Goal: Task Accomplishment & Management: Manage account settings

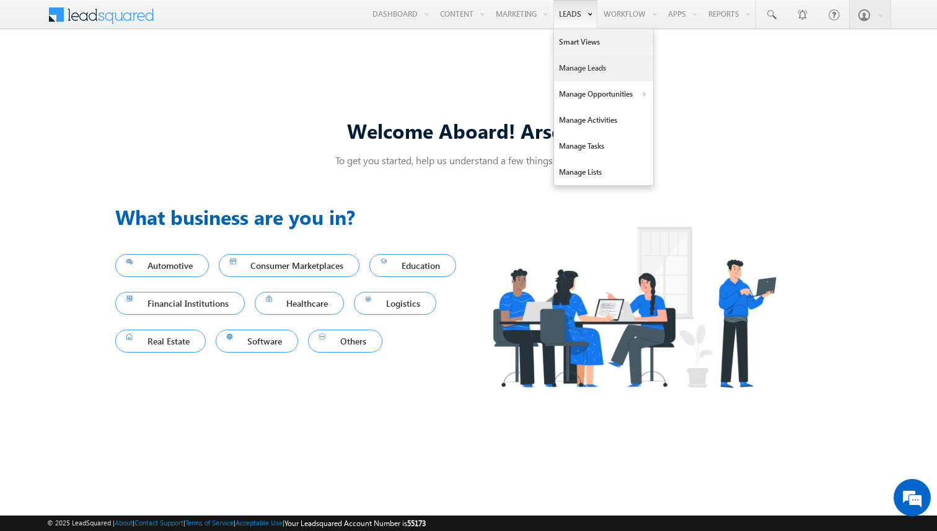
click at [577, 61] on link "Manage Leads" at bounding box center [603, 68] width 99 height 26
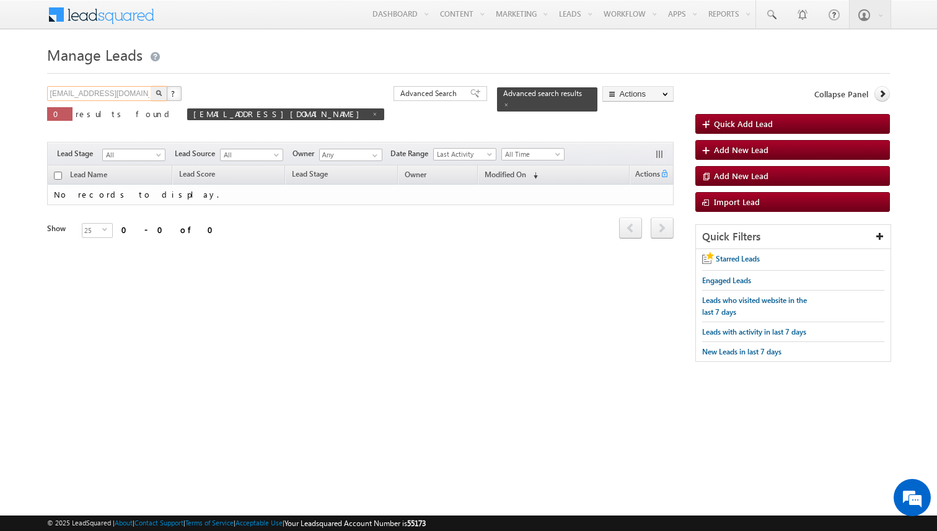
click at [139, 95] on input "amartha+test821dalaimt@arsenalstudios.com" at bounding box center [100, 93] width 106 height 15
type input "Search Leads"
click at [372, 112] on link at bounding box center [375, 113] width 6 height 11
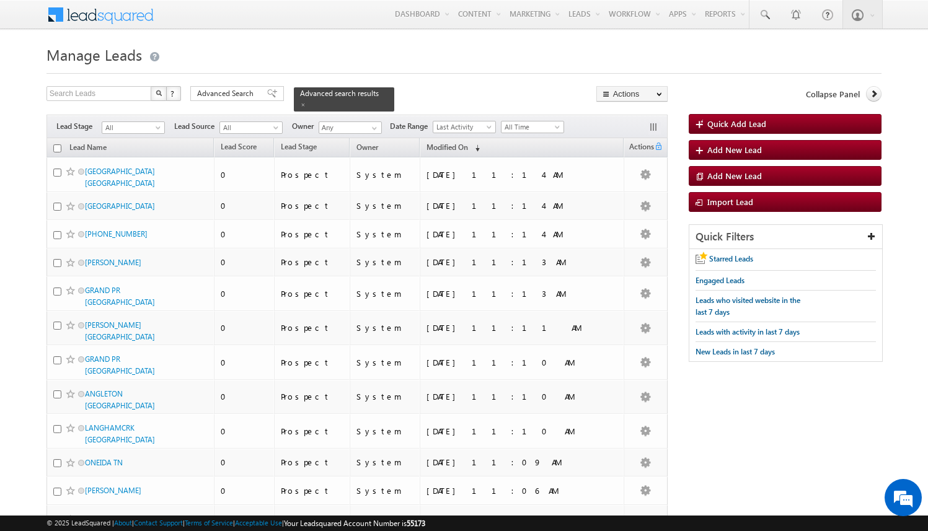
click at [25, 287] on body "Menu Arsenal 3 arsen alstu dios3 @stra tatec h.com" at bounding box center [464, 506] width 928 height 1012
click at [100, 95] on input "text" at bounding box center [99, 93] width 106 height 15
type input "m"
type input "amartha"
click at [151, 86] on button "button" at bounding box center [159, 93] width 16 height 15
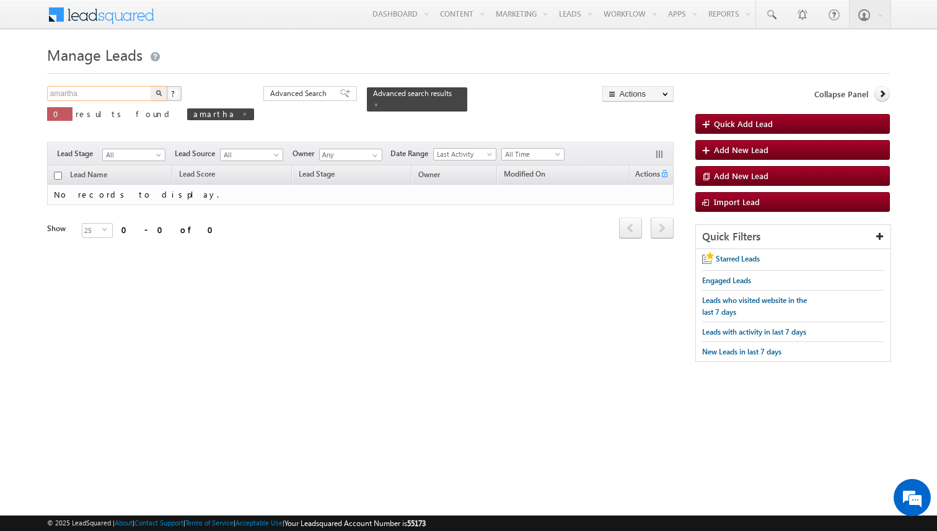
click at [92, 96] on input "amartha" at bounding box center [100, 93] width 106 height 15
click at [94, 96] on input "amartha" at bounding box center [100, 93] width 106 height 15
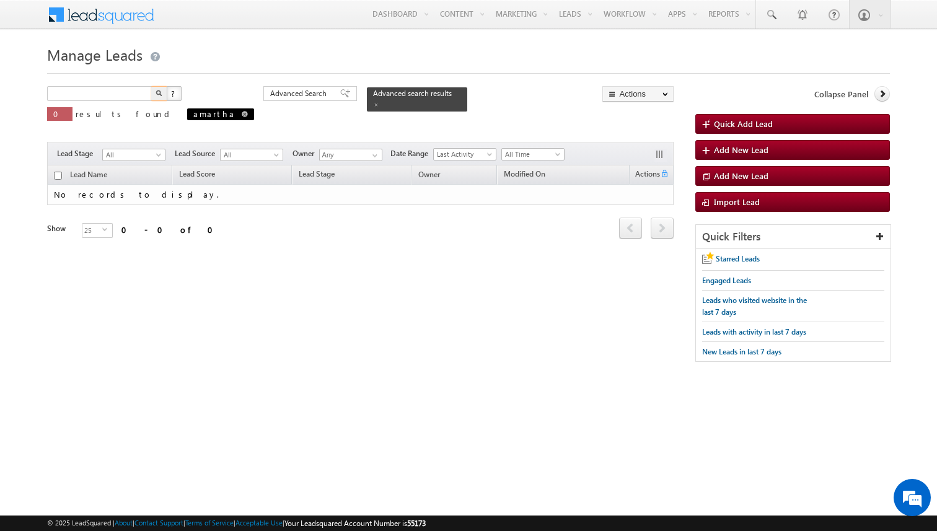
type input "Search Leads"
click at [187, 115] on span "amartha" at bounding box center [220, 114] width 67 height 12
click at [242, 114] on span at bounding box center [245, 114] width 6 height 6
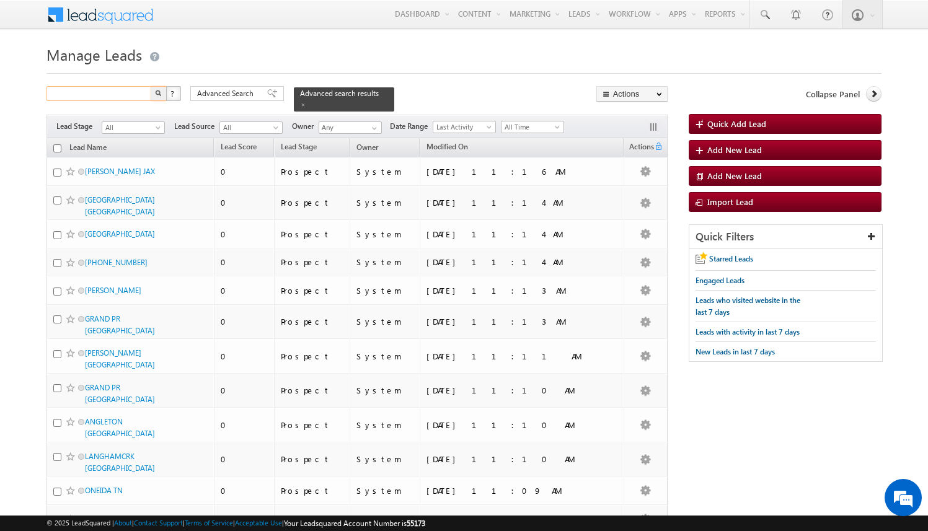
click at [108, 97] on input "text" at bounding box center [99, 93] width 106 height 15
type input "arsenalstudios.com"
click at [136, 92] on input "arsenalstudios.com" at bounding box center [99, 93] width 106 height 15
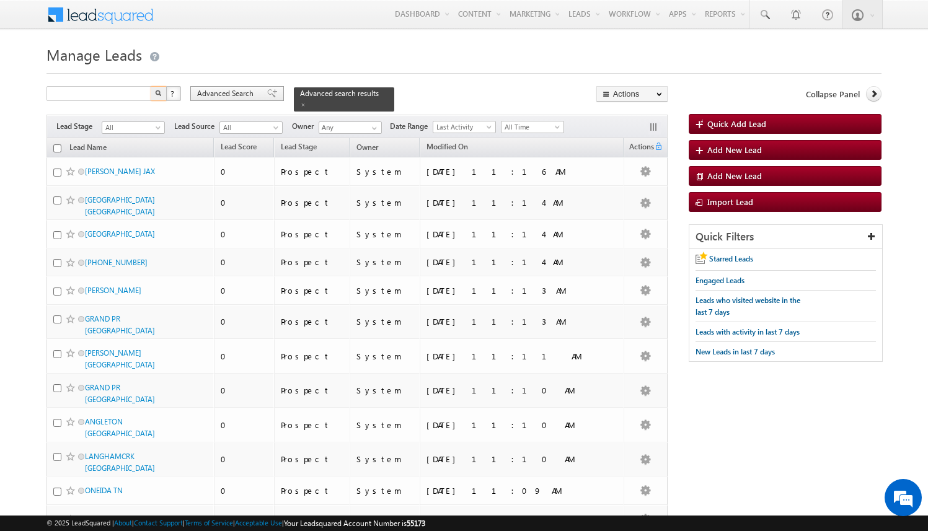
type input "Search Leads"
click at [232, 93] on span "Advanced Search" at bounding box center [227, 93] width 60 height 11
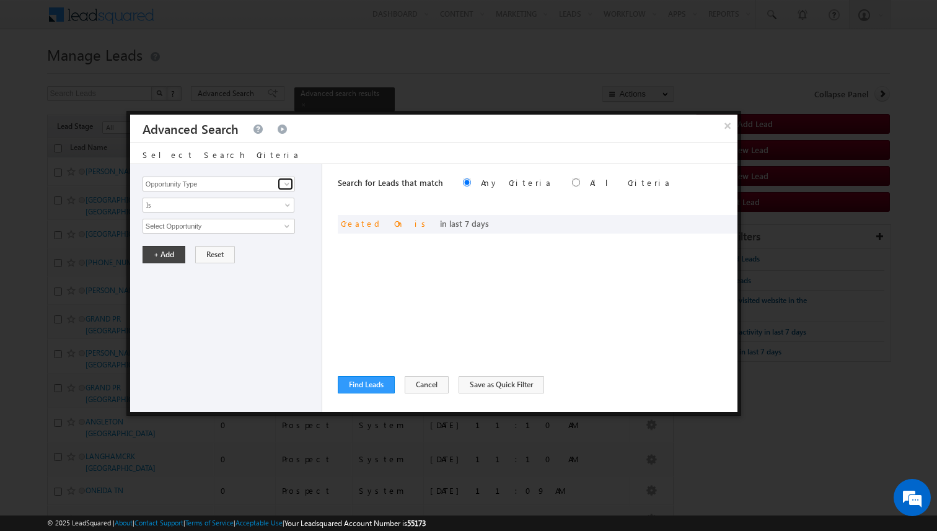
click at [281, 185] on link at bounding box center [285, 184] width 15 height 12
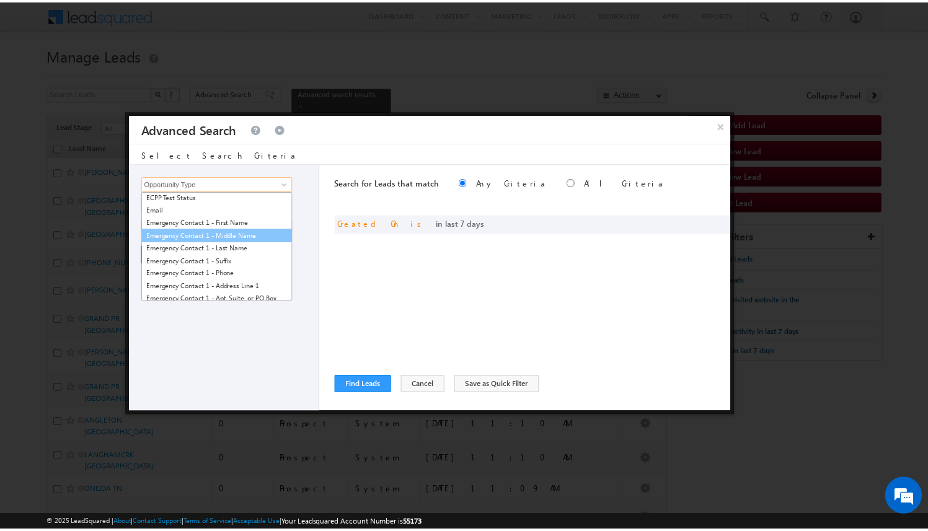
scroll to position [877, 0]
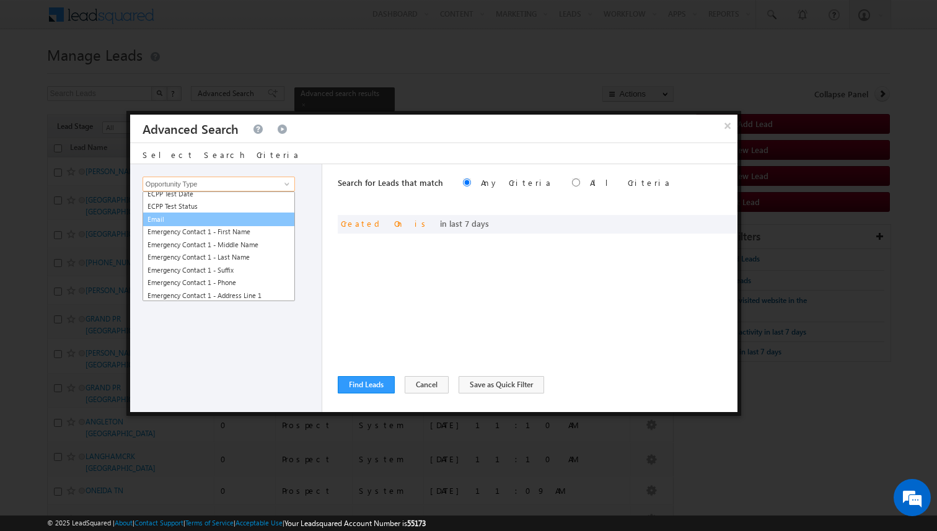
click at [245, 219] on link "Email" at bounding box center [219, 220] width 152 height 14
type input "Email"
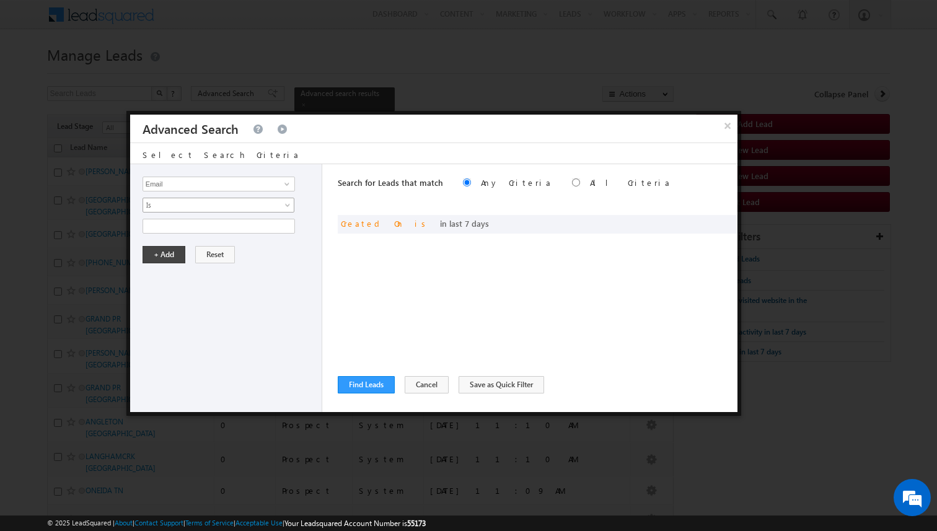
click at [223, 207] on span "Is" at bounding box center [210, 205] width 135 height 11
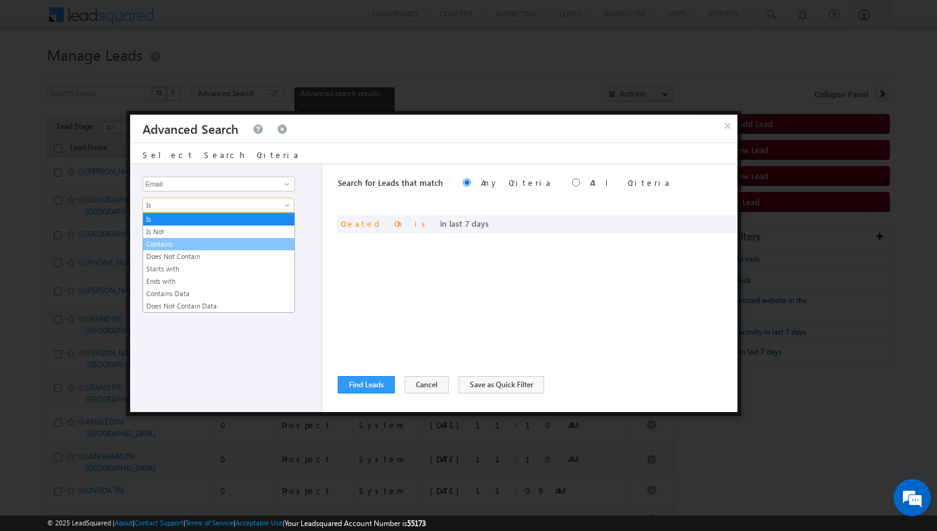
click at [216, 244] on link "Contains" at bounding box center [218, 244] width 151 height 11
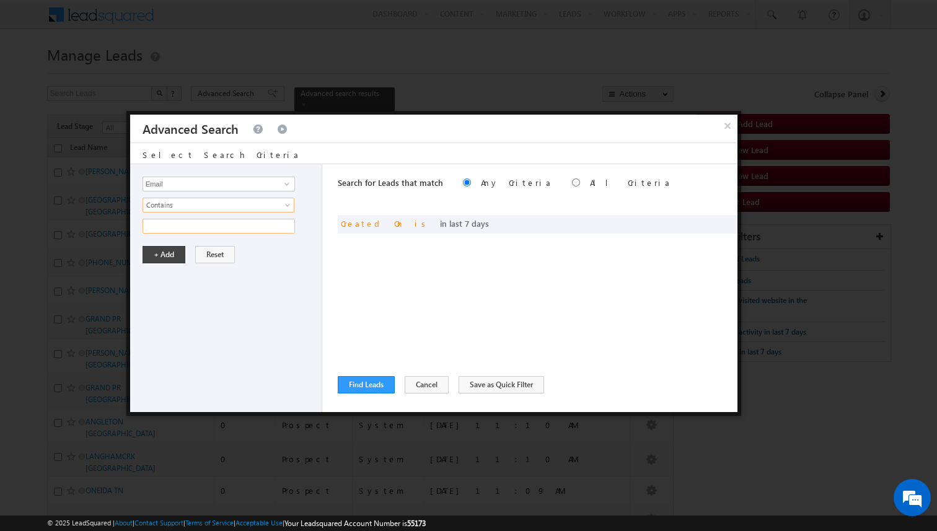
click at [242, 228] on input "text" at bounding box center [219, 226] width 152 height 15
paste input "arsenalstudios.com"
type input "arsenalstudios.com"
click at [161, 255] on button "+ Add" at bounding box center [164, 254] width 43 height 17
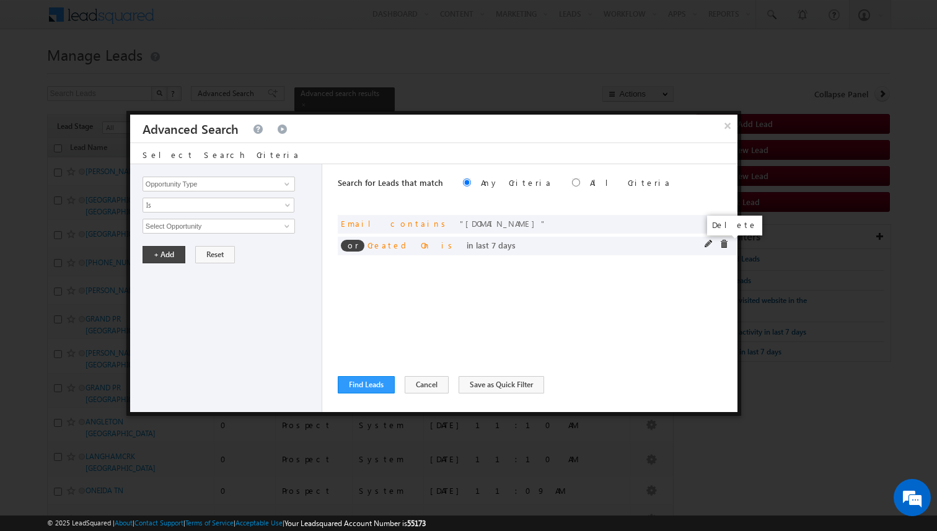
click at [724, 245] on span at bounding box center [724, 244] width 9 height 9
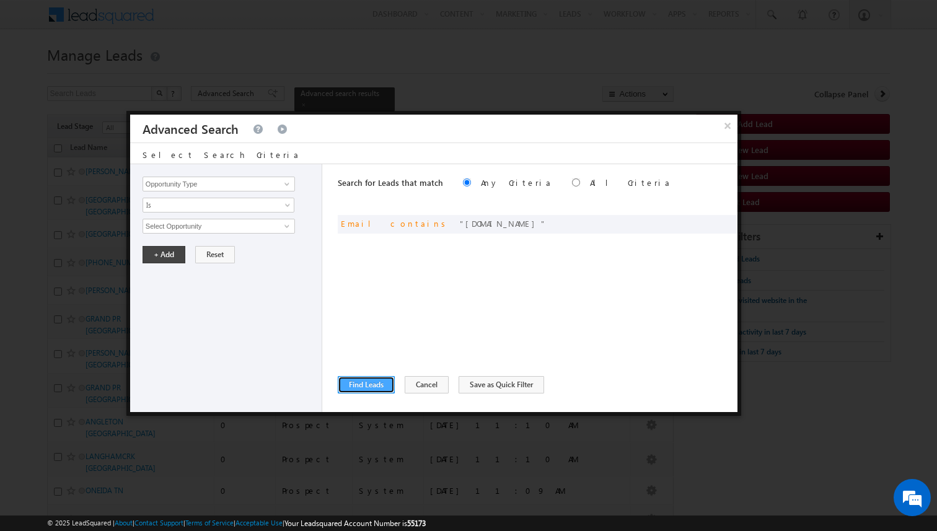
click at [373, 384] on button "Find Leads" at bounding box center [366, 384] width 57 height 17
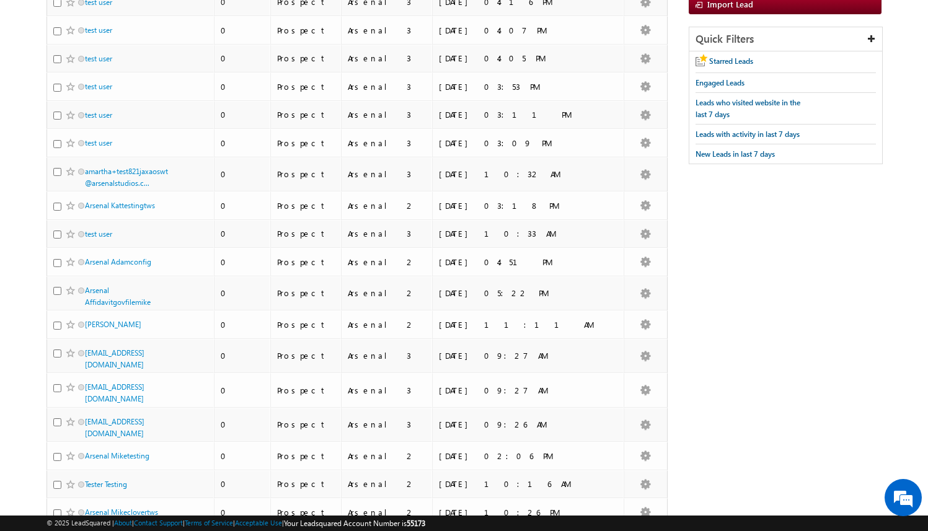
scroll to position [0, 0]
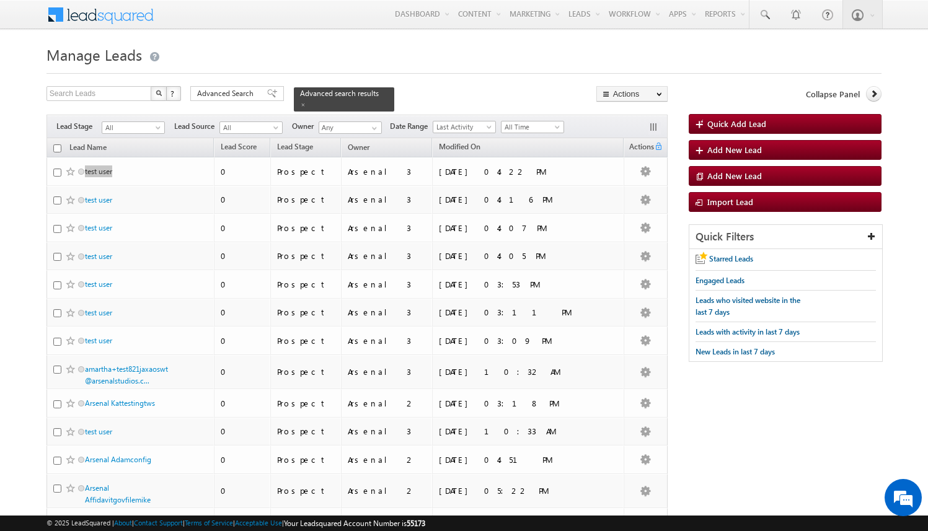
drag, startPoint x: 95, startPoint y: 167, endPoint x: 267, endPoint y: 1, distance: 239.4
click at [0, 0] on body "Menu Arsenal 3 arsen alstu dios3 @stra tatec h.com" at bounding box center [464, 481] width 928 height 962
click at [25, 240] on body "Menu Arsenal 3 arsen alstu dios3 @stra tatec h.com" at bounding box center [464, 481] width 928 height 962
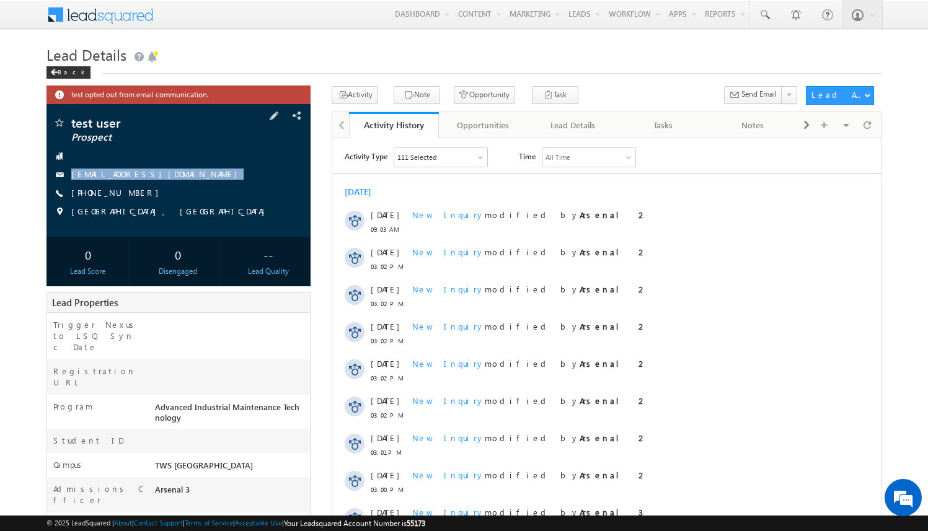
copy div "amartha+test821dalaimt@arsenalstudios.com"
drag, startPoint x: 244, startPoint y: 175, endPoint x: 241, endPoint y: 182, distance: 7.5
click at [241, 182] on div "test user Prospect amartha+test821dalaimt@arsenalstudios.com +1-8005551212 anyt…" at bounding box center [179, 171] width 252 height 108
click at [500, 128] on div "Opportunities" at bounding box center [483, 125] width 69 height 15
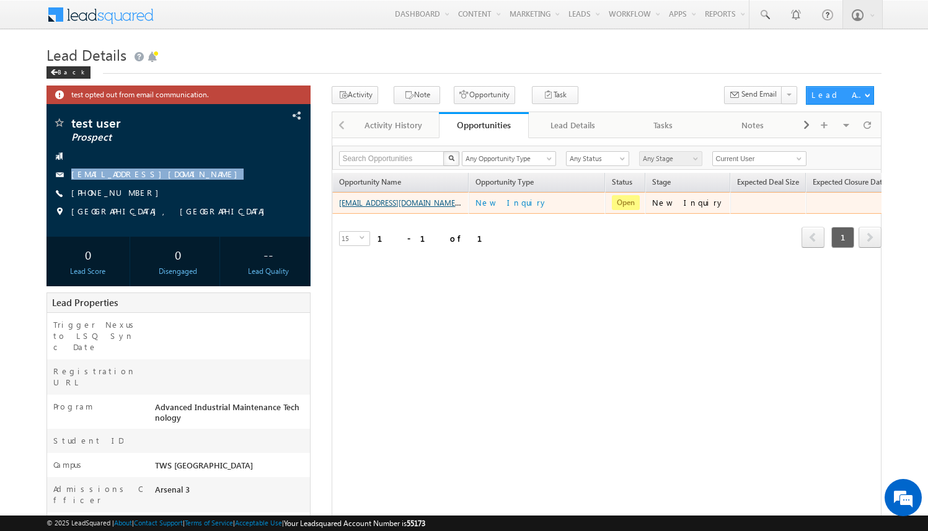
click at [431, 203] on link "[EMAIL_ADDRESS][DOMAIN_NAME] - New Inquiry" at bounding box center [421, 202] width 165 height 11
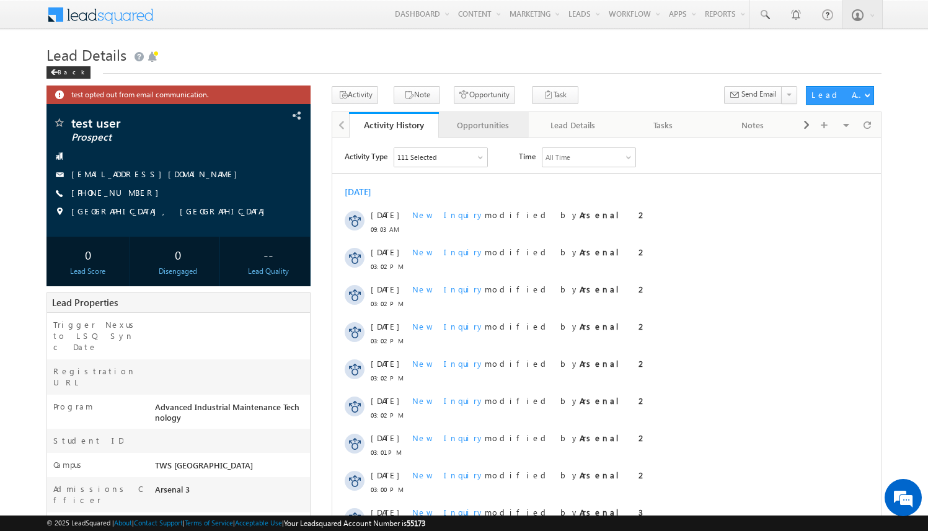
click at [476, 126] on div "Opportunities" at bounding box center [483, 125] width 69 height 15
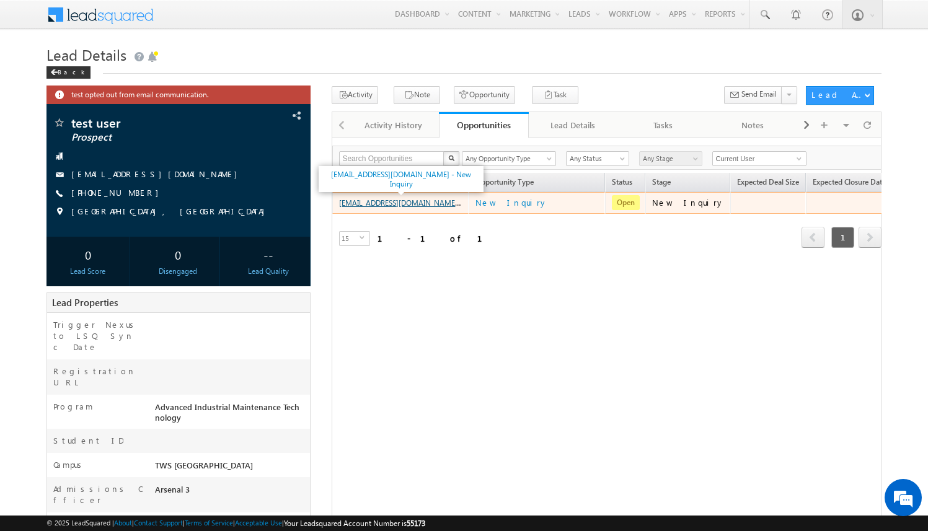
click at [452, 205] on link "[EMAIL_ADDRESS][DOMAIN_NAME] - New Inquiry" at bounding box center [421, 202] width 165 height 11
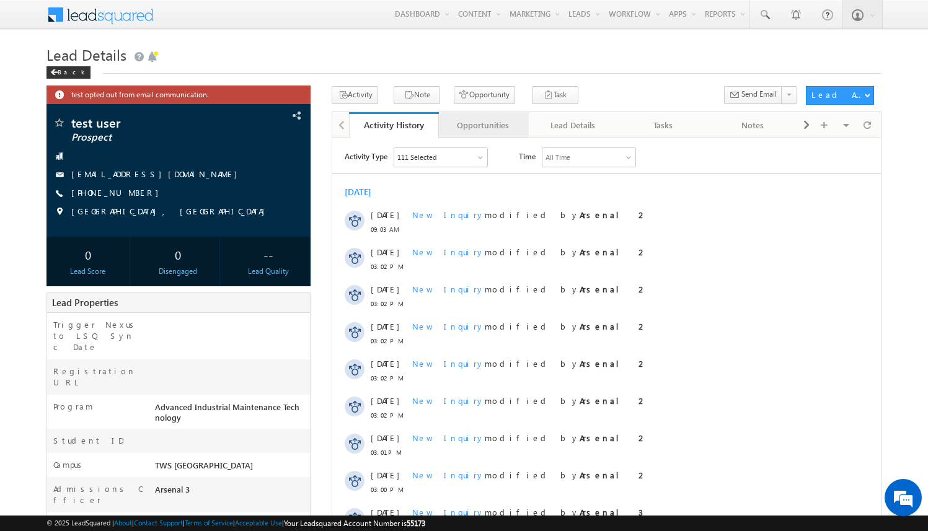
click at [479, 131] on div "Opportunities" at bounding box center [483, 125] width 69 height 15
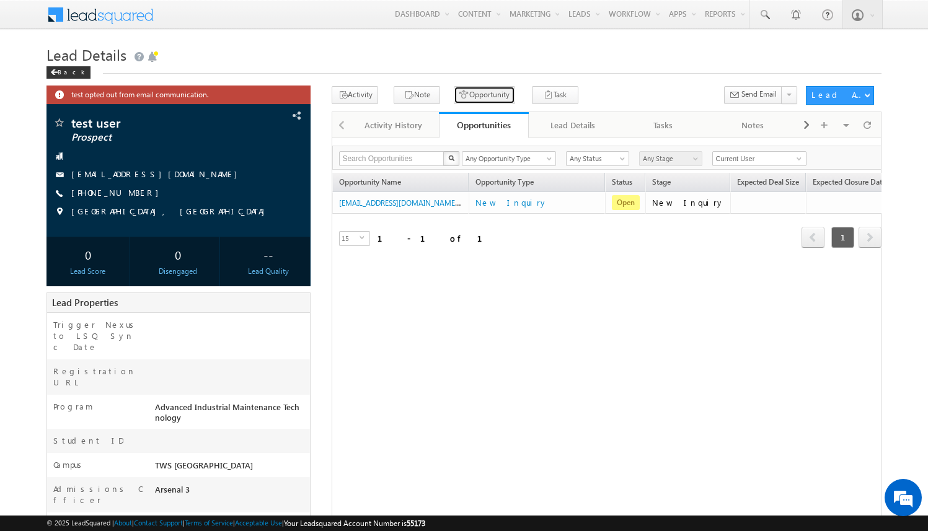
click at [481, 95] on button "Opportunity" at bounding box center [484, 95] width 61 height 18
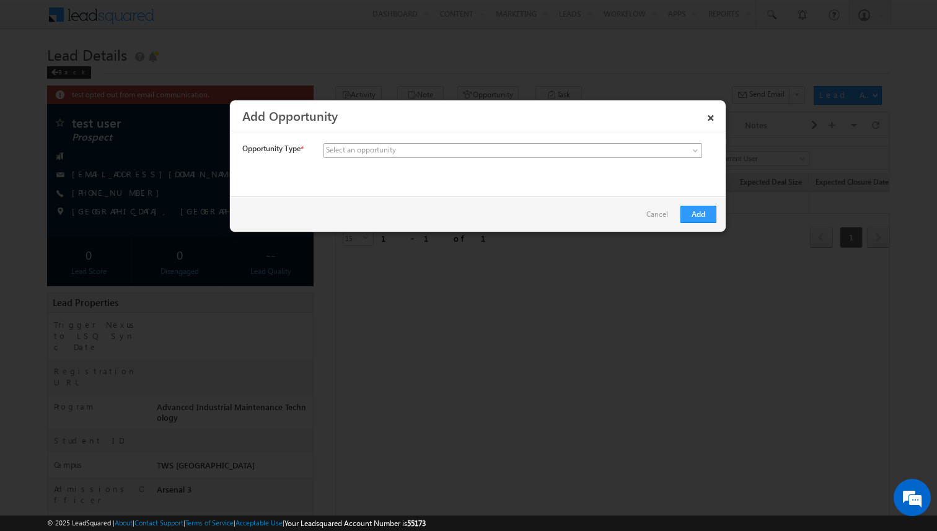
click at [474, 151] on span at bounding box center [420, 150] width 193 height 11
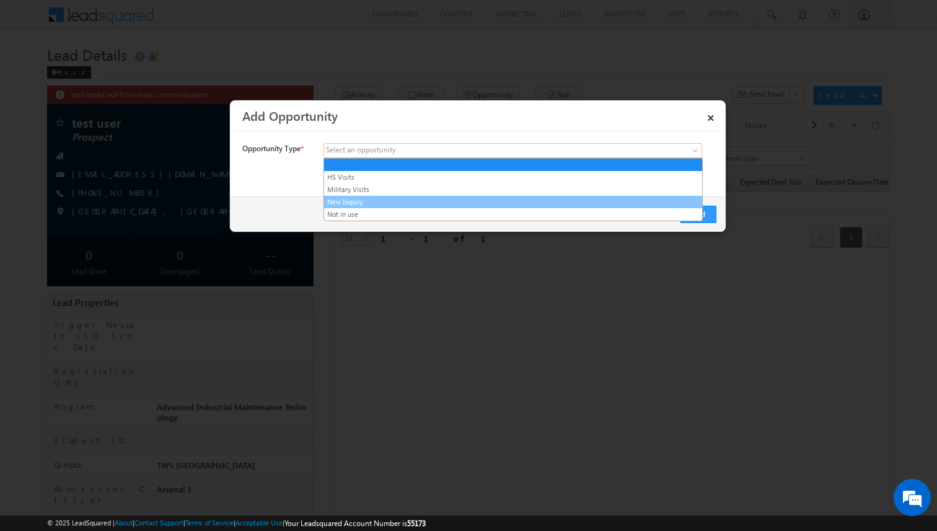
click at [448, 203] on link "New Inquiry" at bounding box center [513, 201] width 378 height 11
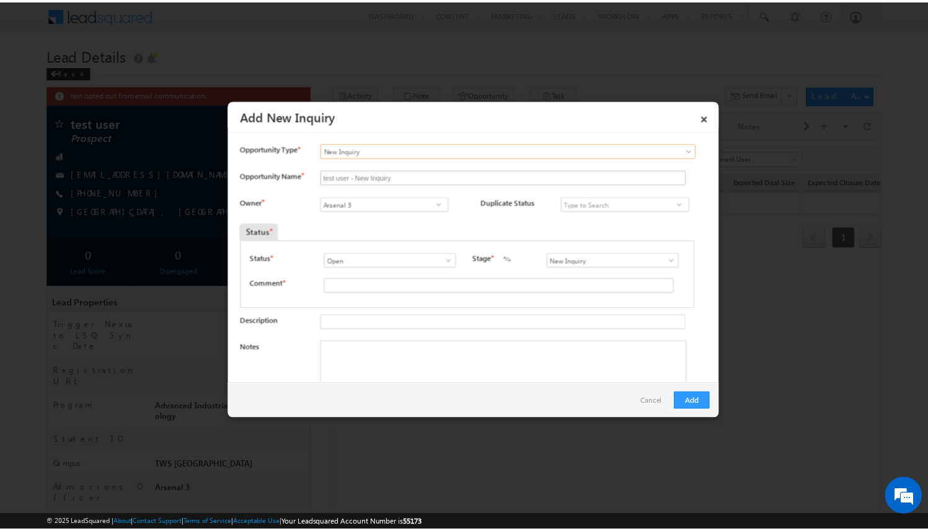
scroll to position [16, 0]
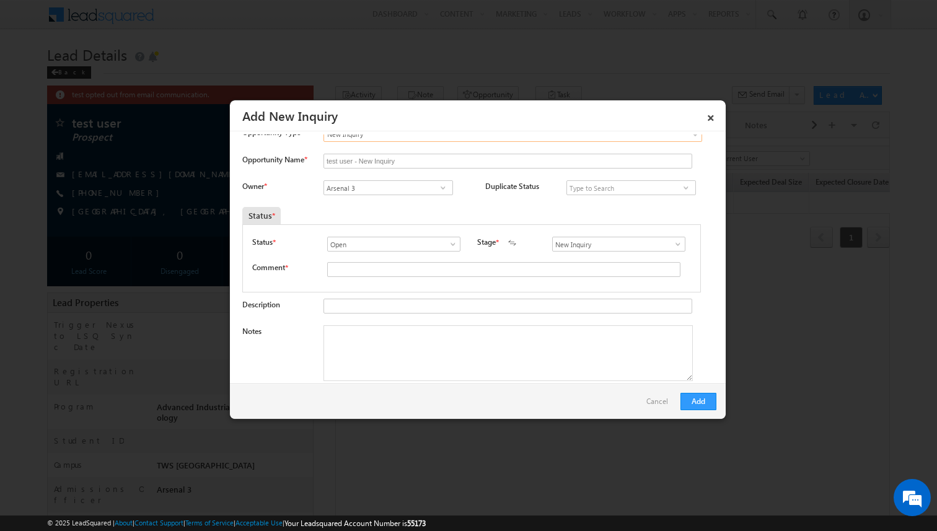
click at [377, 277] on div at bounding box center [509, 270] width 364 height 17
click at [386, 270] on input "text" at bounding box center [503, 269] width 353 height 15
type input "test"
click at [710, 396] on button "Add" at bounding box center [699, 401] width 36 height 17
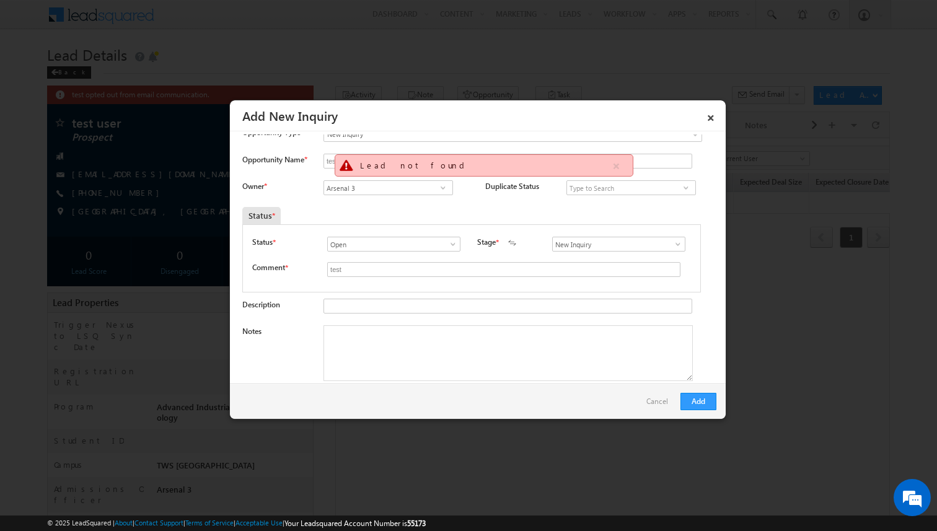
click at [413, 216] on div "Status *" at bounding box center [412, 215] width 340 height 17
click at [712, 114] on link "×" at bounding box center [710, 116] width 21 height 22
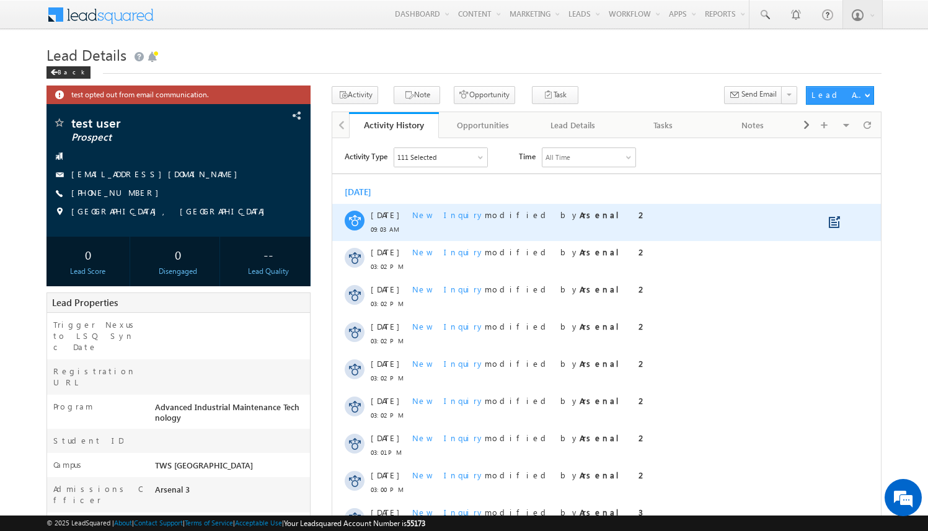
click at [440, 216] on span "New Inquiry" at bounding box center [448, 214] width 73 height 11
